Goal: Task Accomplishment & Management: Complete application form

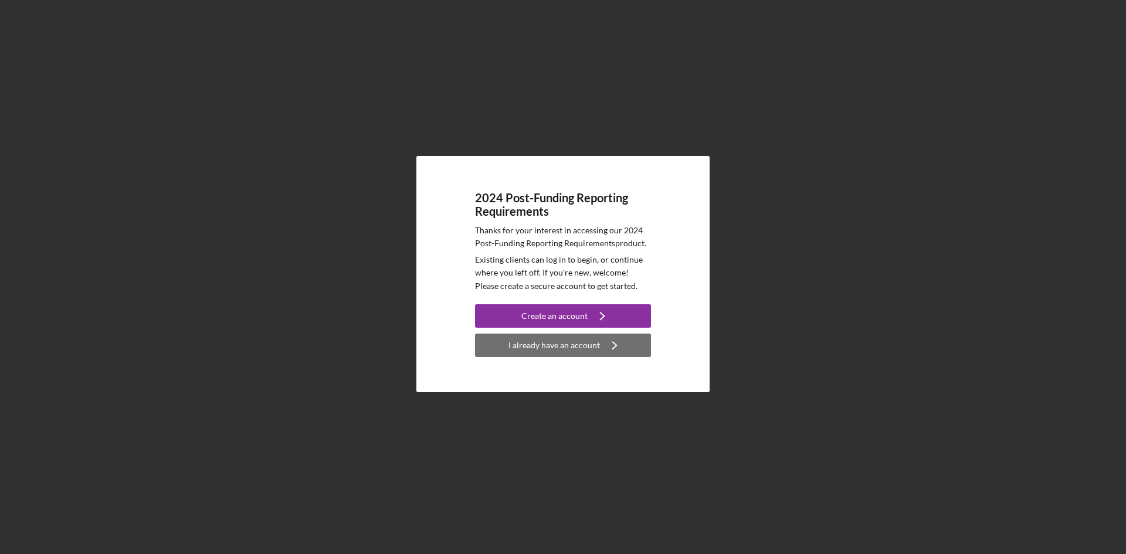
click at [537, 352] on div "I already have an account" at bounding box center [553, 345] width 91 height 23
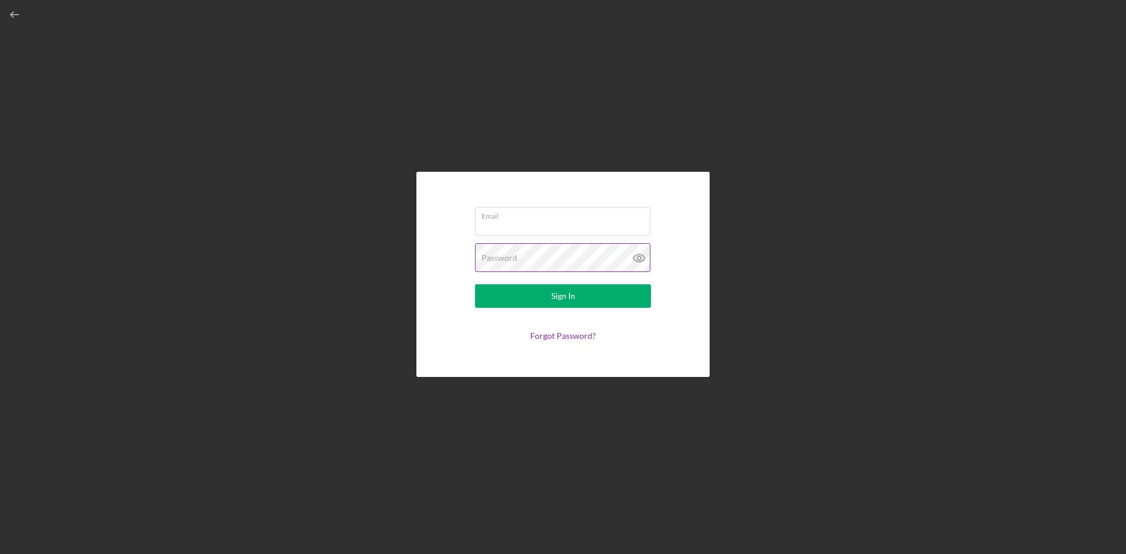
type input "[EMAIL_ADDRESS][DOMAIN_NAME]"
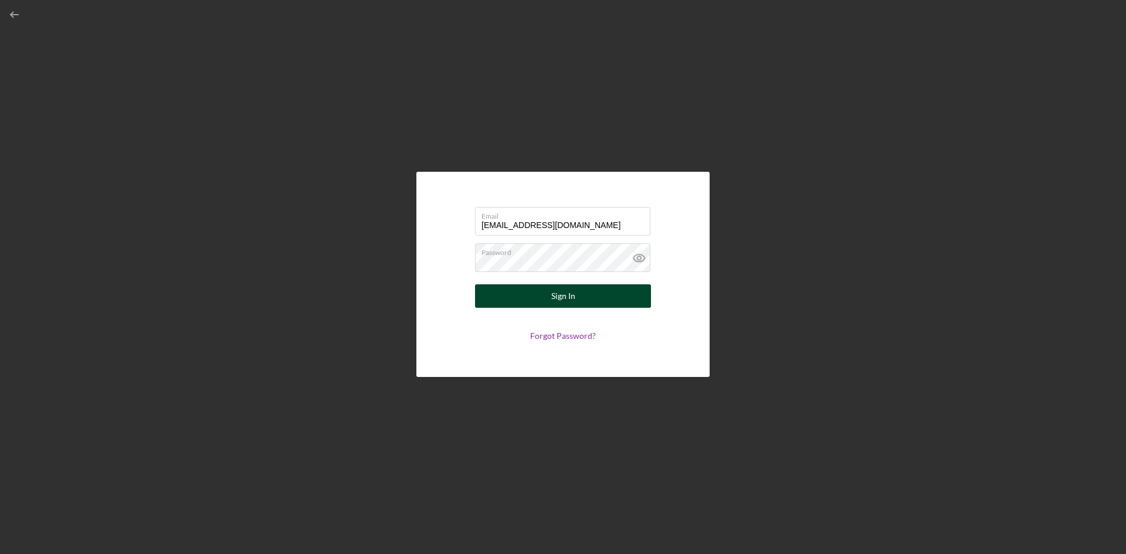
click at [554, 296] on div "Sign In" at bounding box center [563, 295] width 24 height 23
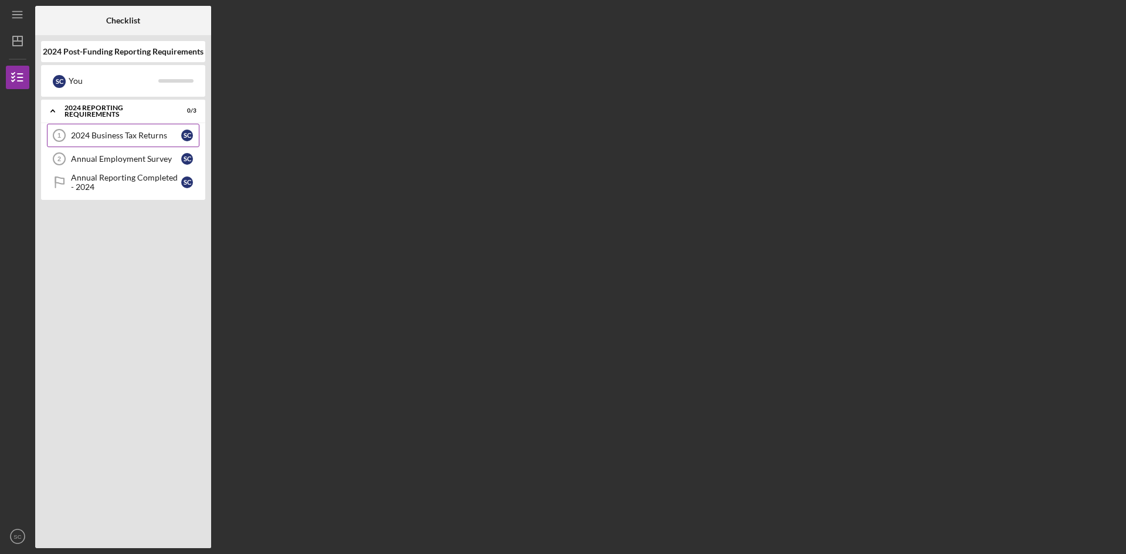
click at [104, 138] on div "2024 Business Tax Returns" at bounding box center [126, 135] width 110 height 9
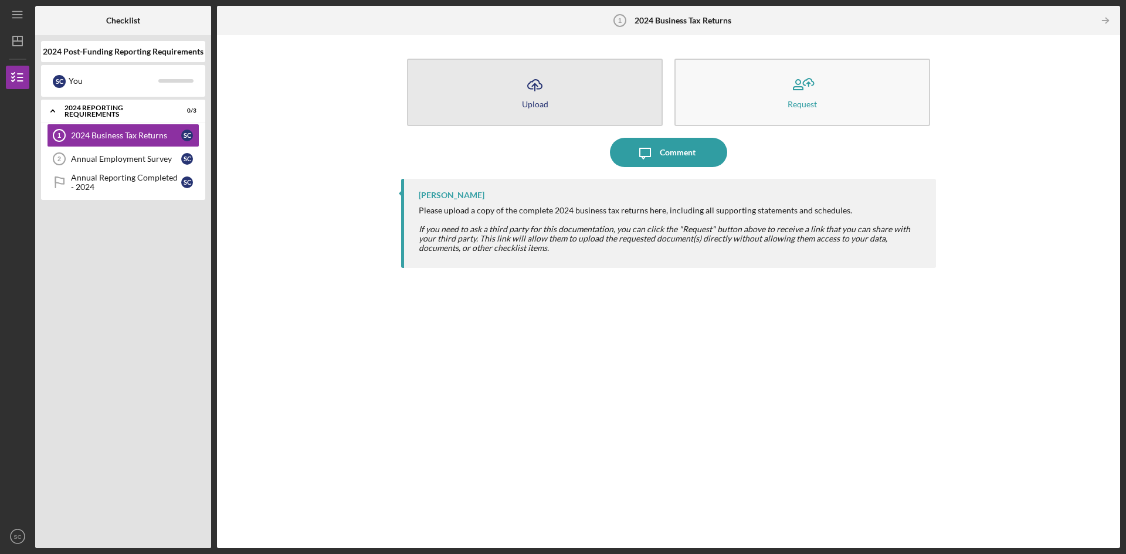
click at [531, 92] on icon "Icon/Upload" at bounding box center [534, 84] width 29 height 29
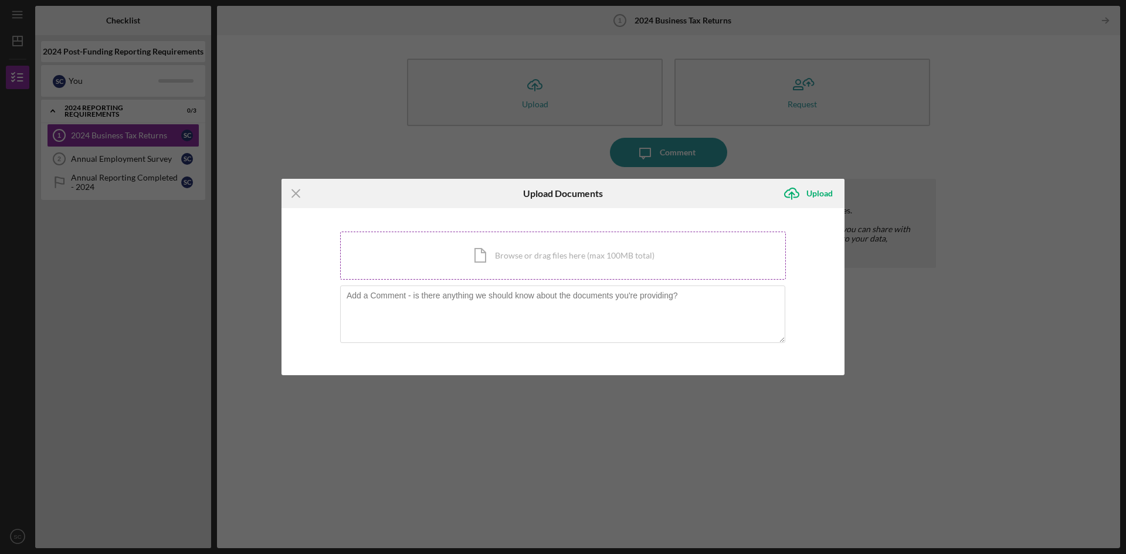
click at [483, 260] on div "Icon/Document Browse or drag files here (max 100MB total) Tap to choose files o…" at bounding box center [563, 256] width 446 height 48
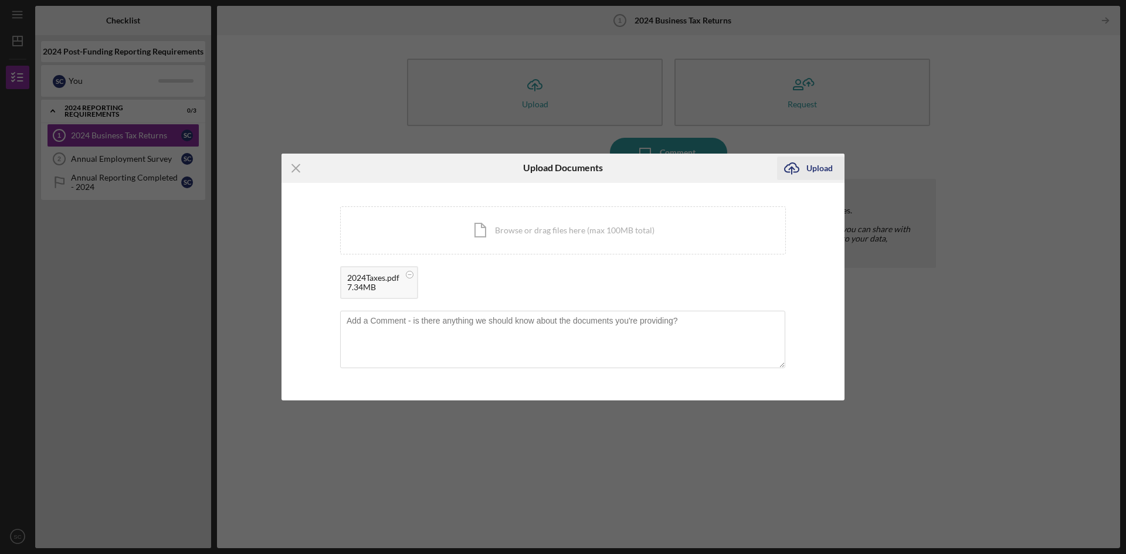
click at [811, 169] on div "Upload" at bounding box center [819, 168] width 26 height 23
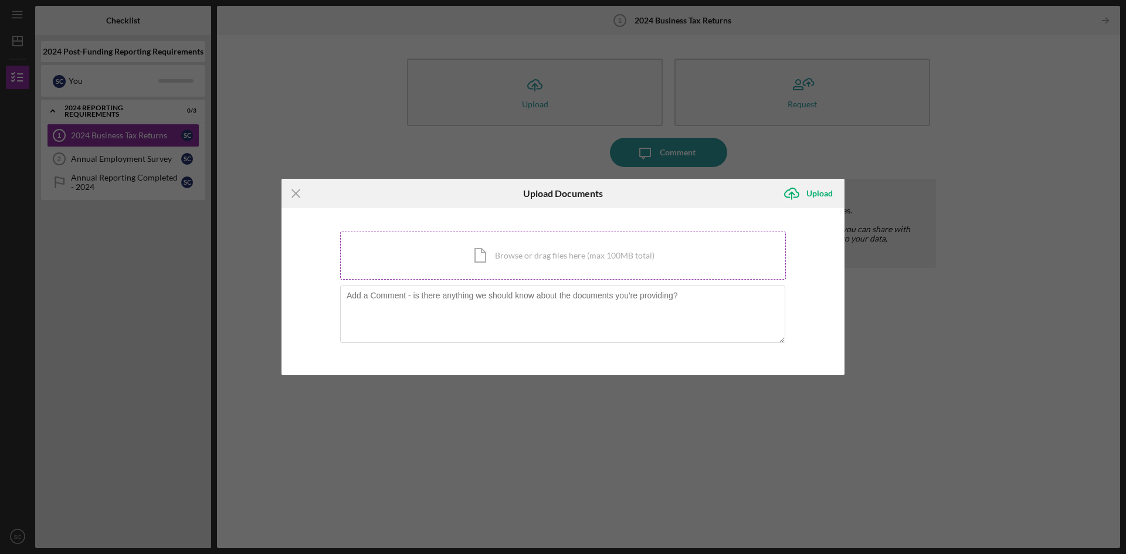
click at [416, 257] on div "Icon/Document Browse or drag files here (max 100MB total) Tap to choose files o…" at bounding box center [563, 256] width 446 height 48
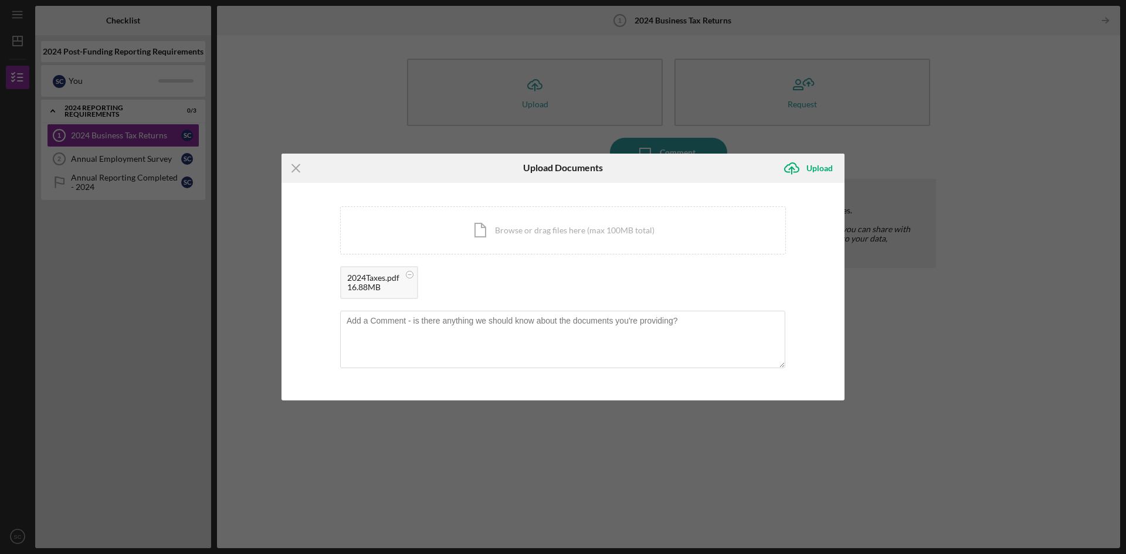
click at [406, 506] on div "Icon/Menu Close Upload Documents Icon/Upload Upload You're uploading documents …" at bounding box center [563, 277] width 1126 height 554
click at [296, 168] on line at bounding box center [296, 168] width 8 height 8
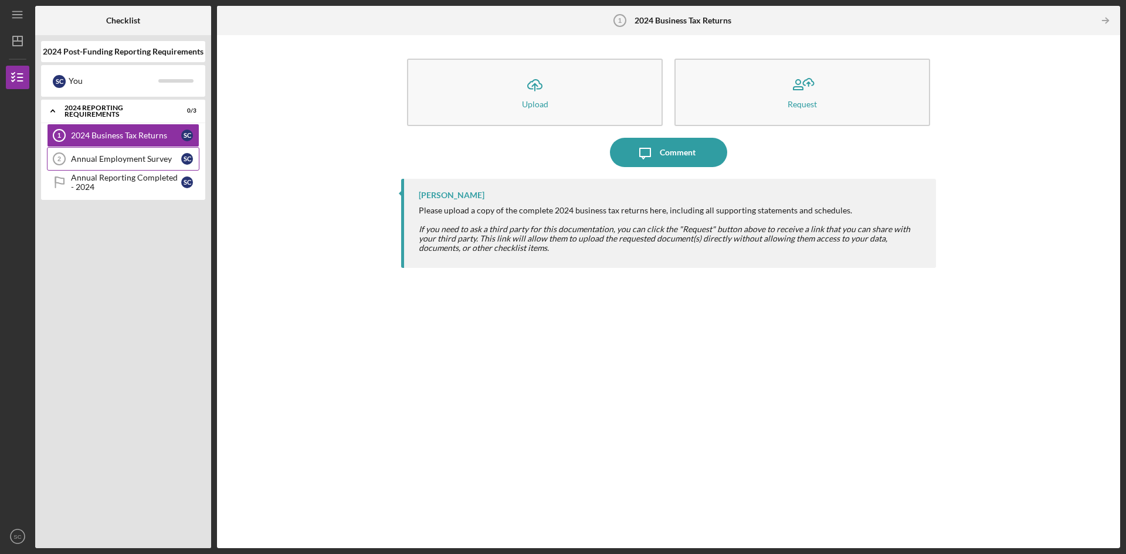
click at [116, 161] on div "Annual Employment Survey" at bounding box center [126, 158] width 110 height 9
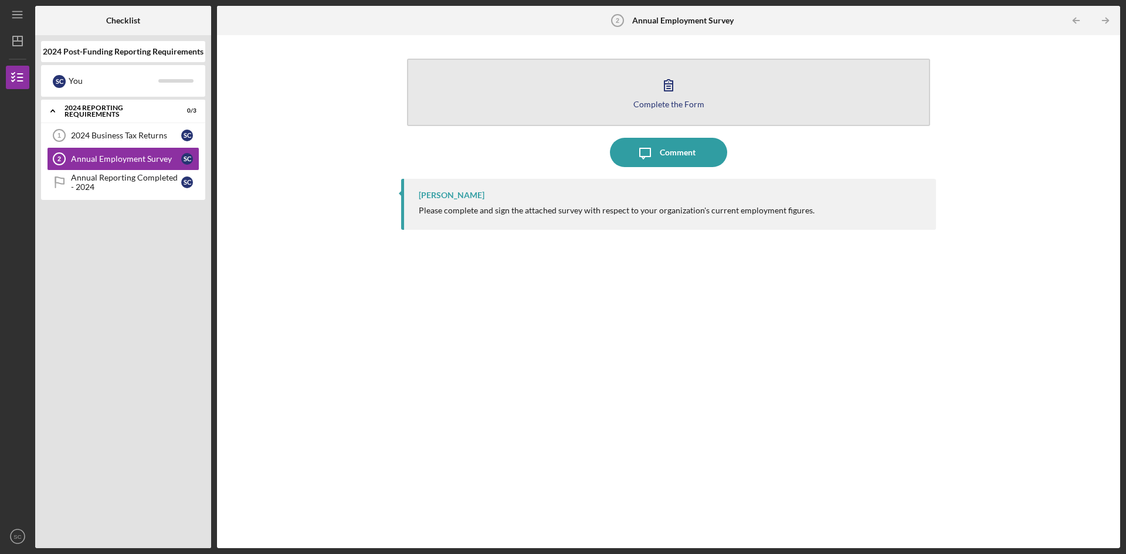
click at [687, 80] on button "Complete the Form Form" at bounding box center [668, 92] width 523 height 67
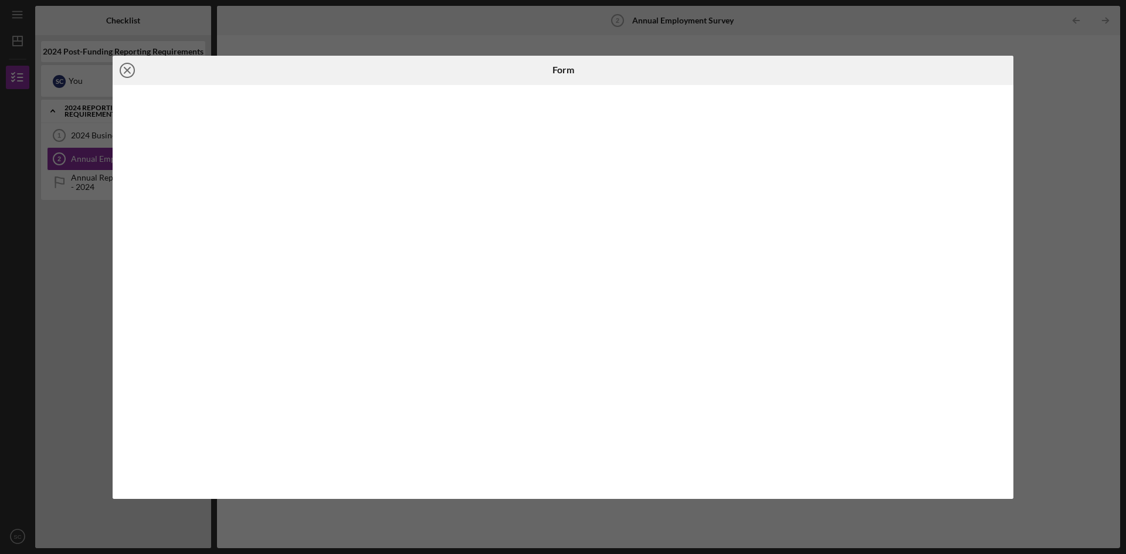
click at [127, 68] on icon "Icon/Close" at bounding box center [127, 70] width 29 height 29
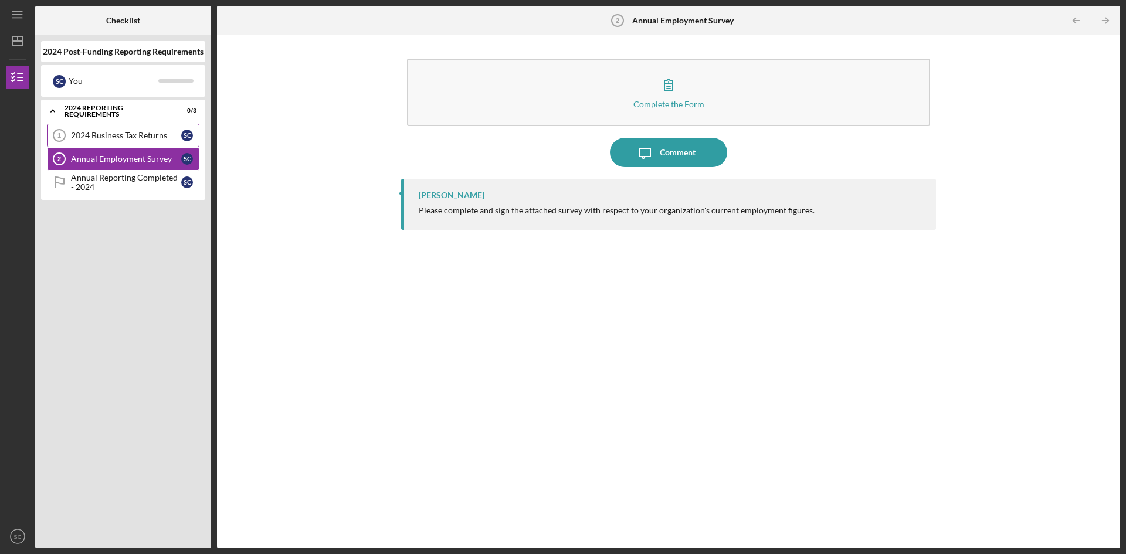
click at [111, 135] on div "2024 Business Tax Returns" at bounding box center [126, 135] width 110 height 9
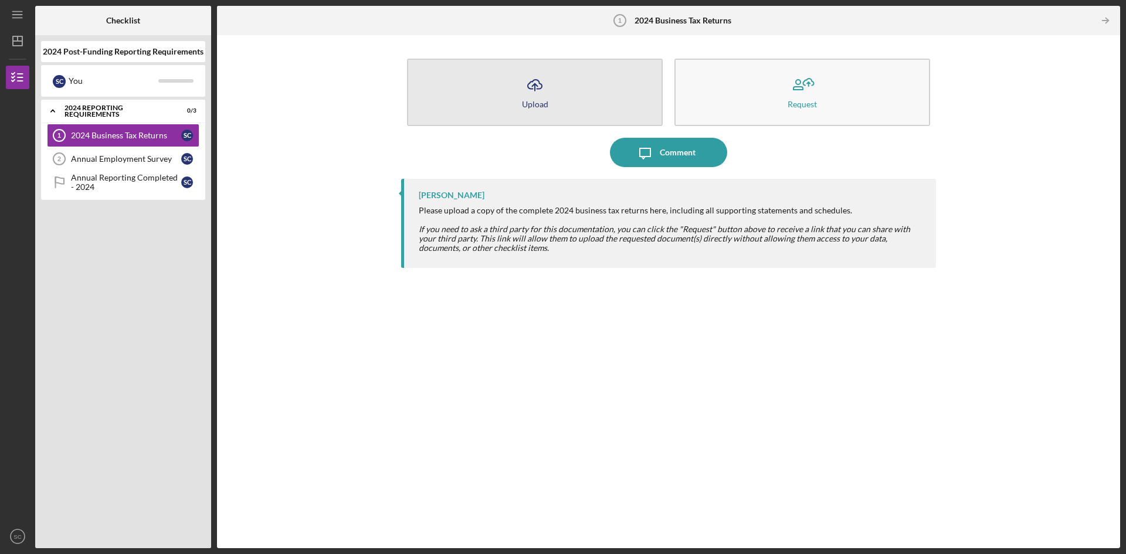
click at [538, 84] on icon "Icon/Upload" at bounding box center [534, 84] width 29 height 29
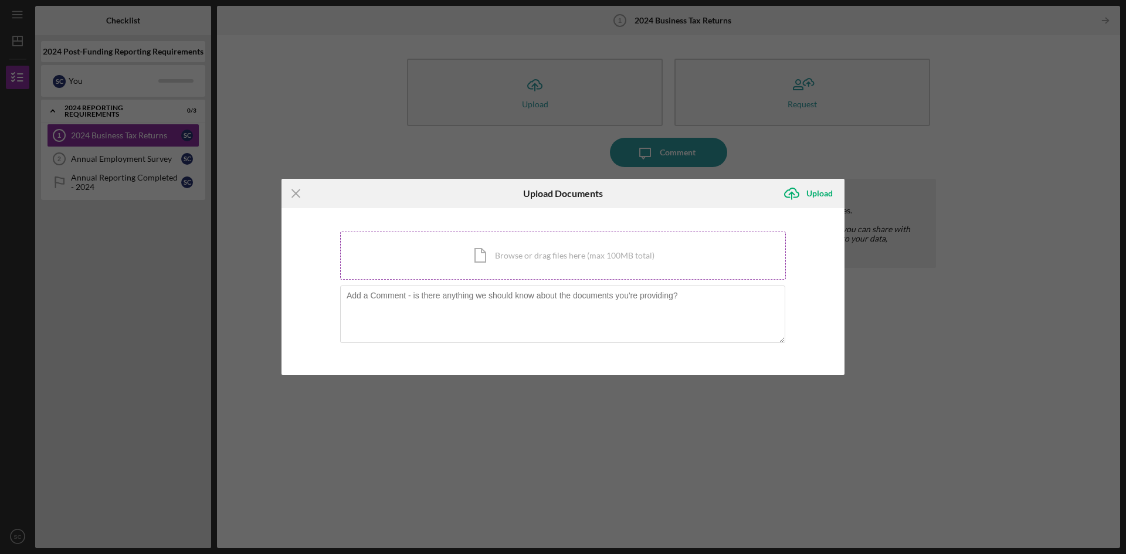
click at [559, 250] on div "Icon/Document Browse or drag files here (max 100MB total) Tap to choose files o…" at bounding box center [563, 256] width 446 height 48
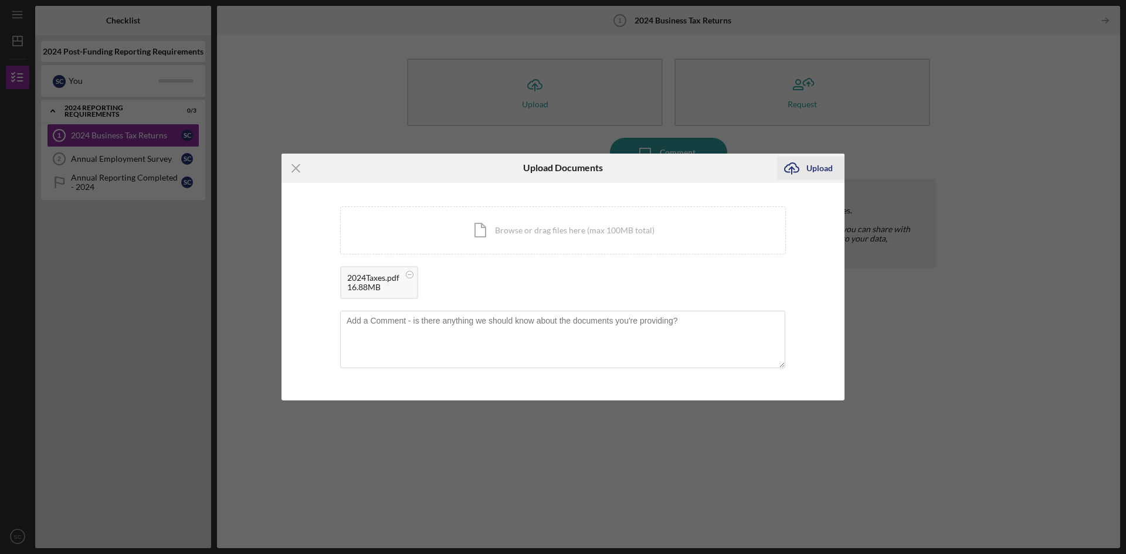
click at [813, 168] on div "Upload" at bounding box center [819, 168] width 26 height 23
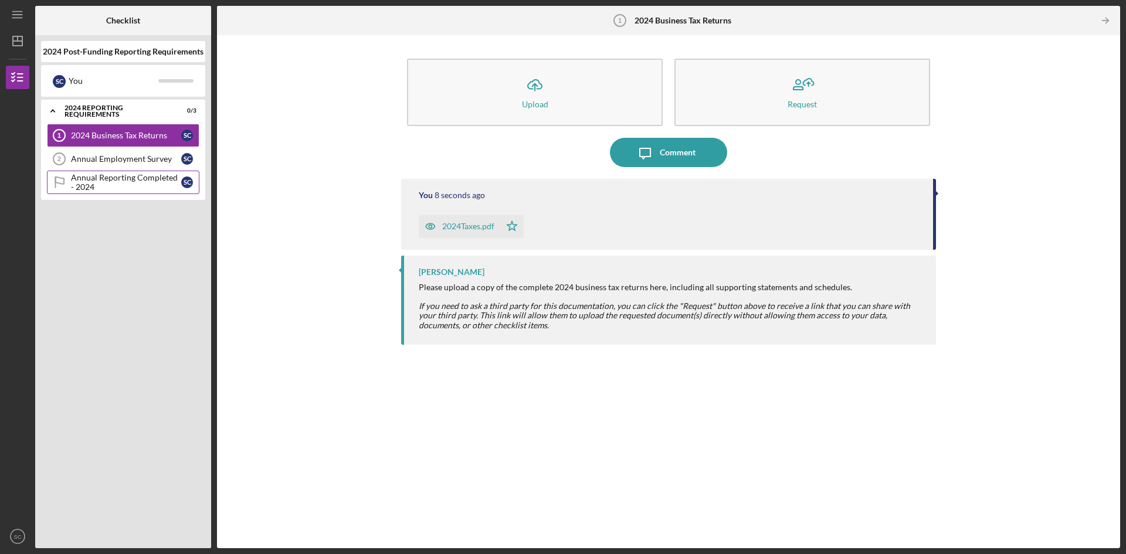
click at [114, 184] on div "Annual Reporting Completed - 2024" at bounding box center [126, 182] width 110 height 19
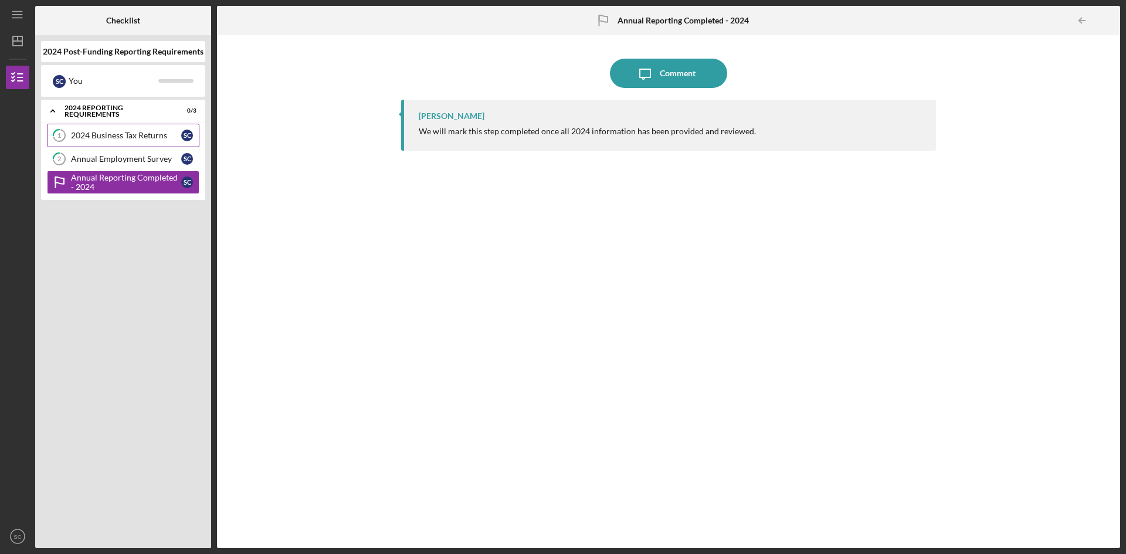
click at [114, 134] on div "2024 Business Tax Returns" at bounding box center [126, 135] width 110 height 9
